Goal: Find contact information: Find contact information

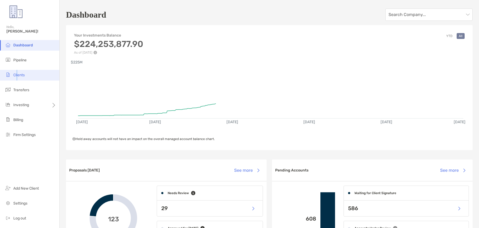
click at [17, 75] on span "Clients" at bounding box center [18, 75] width 11 height 5
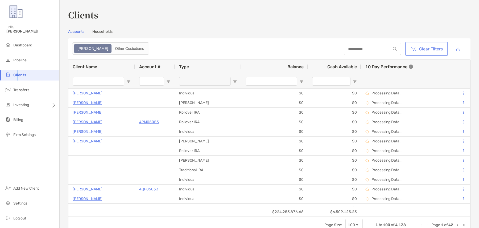
drag, startPoint x: 430, startPoint y: 46, endPoint x: 415, endPoint y: 47, distance: 15.2
click at [430, 47] on button "Clear Filters" at bounding box center [426, 49] width 40 height 12
click at [92, 82] on input "Client Name Filter Input" at bounding box center [99, 81] width 52 height 9
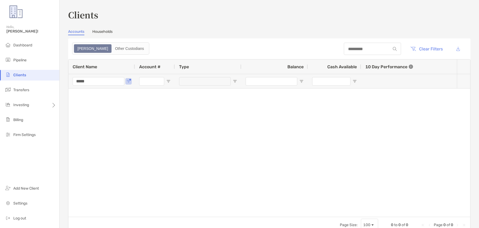
type input "******"
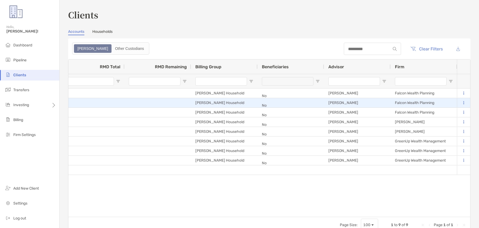
scroll to position [0, 710]
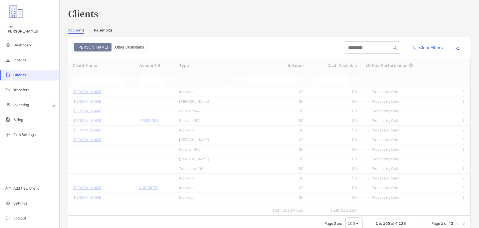
type input "******"
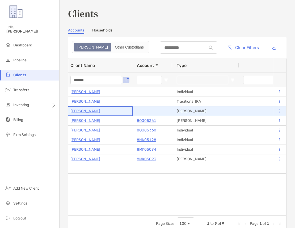
click at [98, 110] on p "[PERSON_NAME]" at bounding box center [86, 111] width 30 height 7
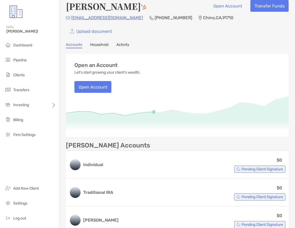
scroll to position [5, 0]
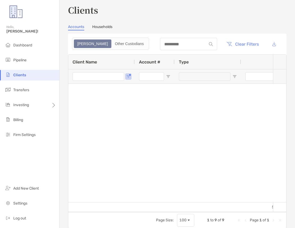
type input "******"
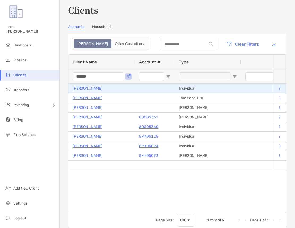
click at [118, 89] on div "[PERSON_NAME]" at bounding box center [102, 88] width 58 height 9
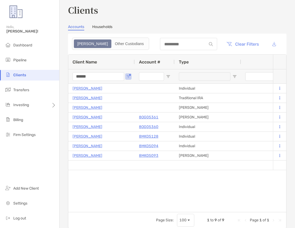
click at [151, 66] on div "Account #" at bounding box center [154, 62] width 31 height 14
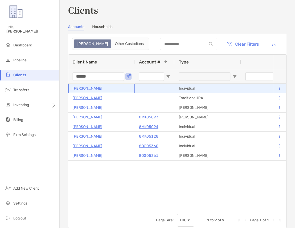
click at [117, 85] on div "[PERSON_NAME]" at bounding box center [102, 88] width 58 height 9
click at [93, 90] on p "[PERSON_NAME]" at bounding box center [88, 88] width 30 height 7
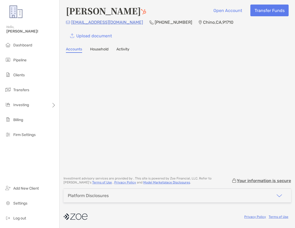
scroll to position [1, 0]
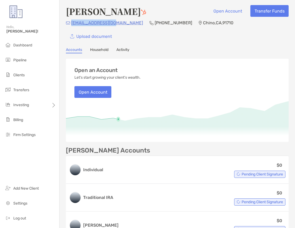
drag, startPoint x: 110, startPoint y: 26, endPoint x: 72, endPoint y: 20, distance: 38.8
click at [72, 20] on div "[EMAIL_ADDRESS][DOMAIN_NAME] (909) 972-[GEOGRAPHIC_DATA]" at bounding box center [177, 22] width 223 height 7
copy p "[EMAIL_ADDRESS][DOMAIN_NAME]"
